Goal: Find specific page/section: Find specific page/section

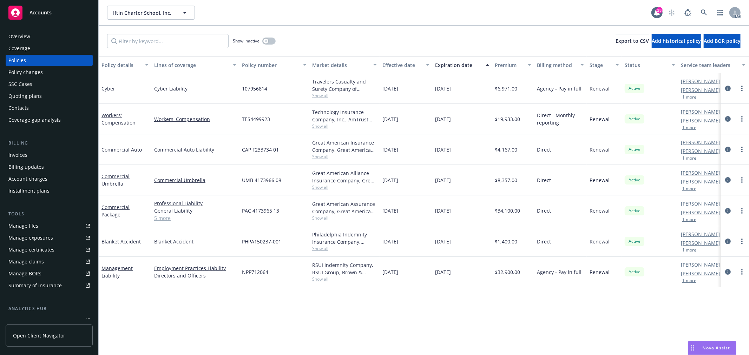
click at [690, 97] on button "1 more" at bounding box center [689, 97] width 14 height 4
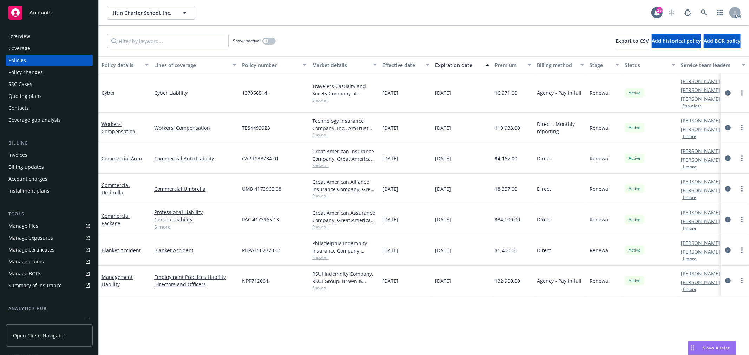
click at [689, 169] on button "1 more" at bounding box center [689, 167] width 14 height 4
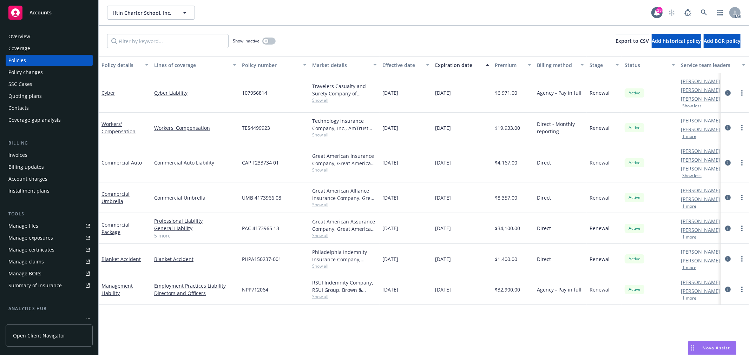
click at [691, 269] on button "1 more" at bounding box center [689, 268] width 14 height 4
